Goal: Transaction & Acquisition: Book appointment/travel/reservation

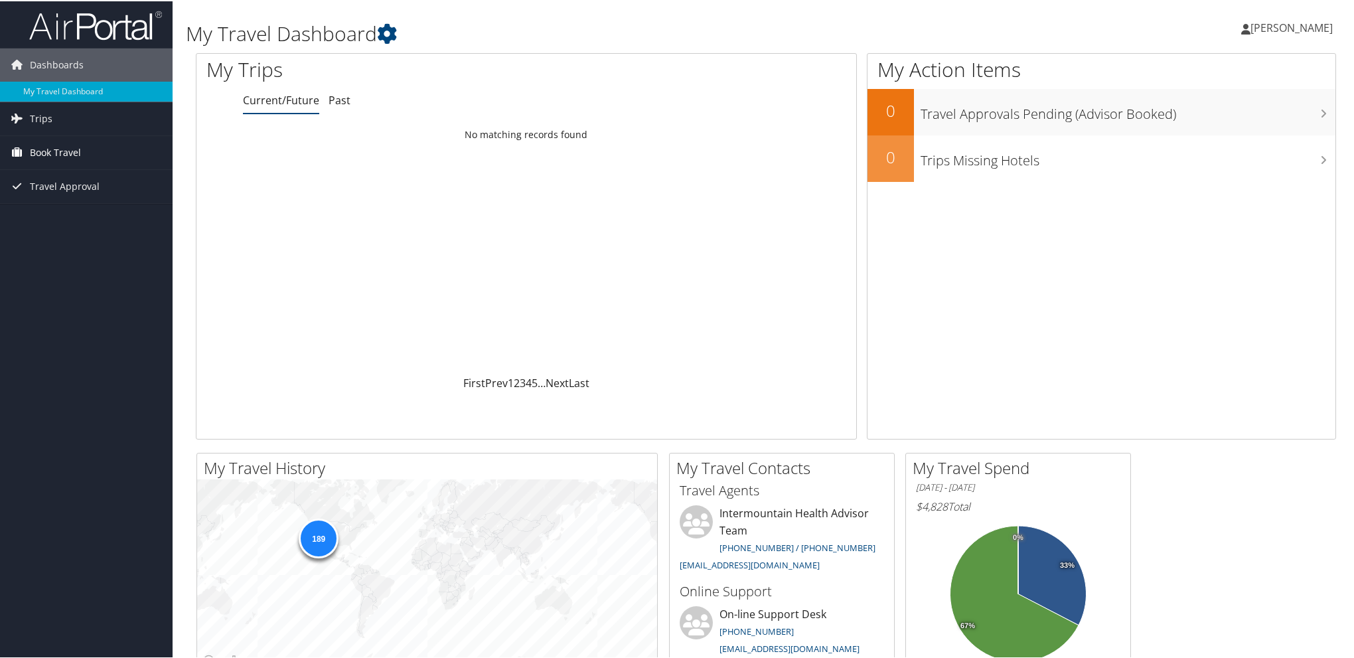
click at [64, 151] on span "Book Travel" at bounding box center [55, 151] width 51 height 33
click at [84, 219] on link "Book/Manage Online Trips" at bounding box center [86, 218] width 173 height 20
click at [92, 216] on link "Book/Manage Online Trips" at bounding box center [86, 218] width 173 height 20
